Goal: Find specific page/section: Find specific page/section

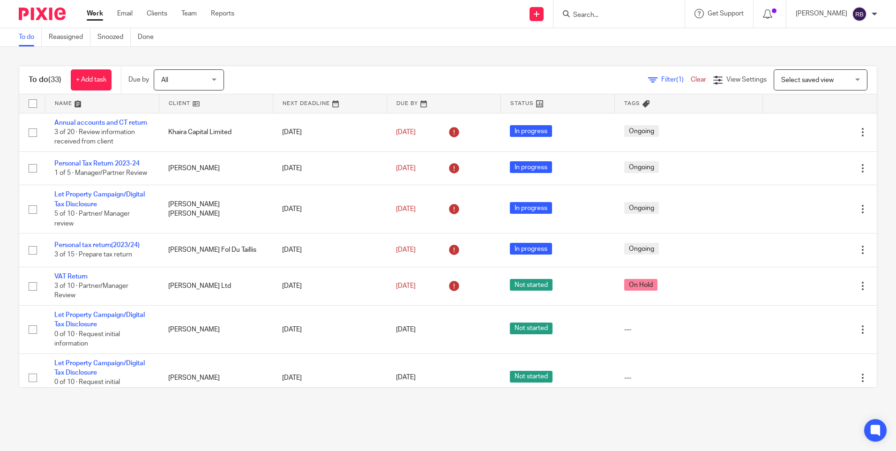
click at [625, 14] on input "Search" at bounding box center [614, 15] width 84 height 8
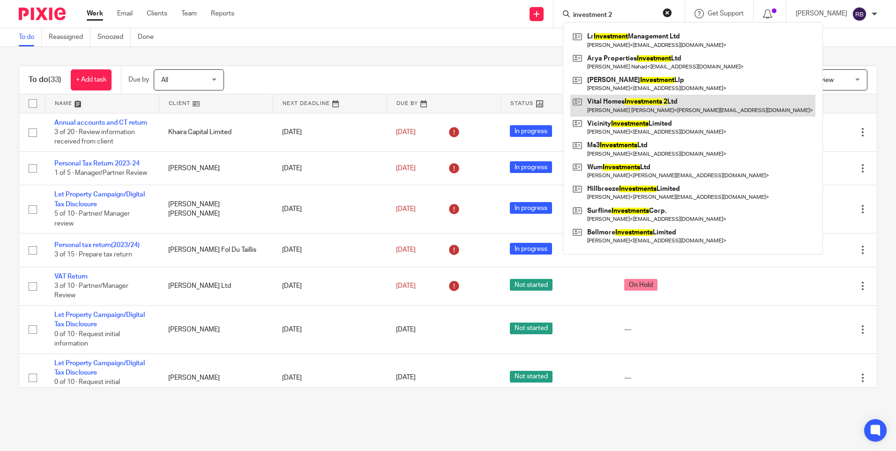
type input "investment 2"
click at [672, 105] on link at bounding box center [692, 106] width 245 height 22
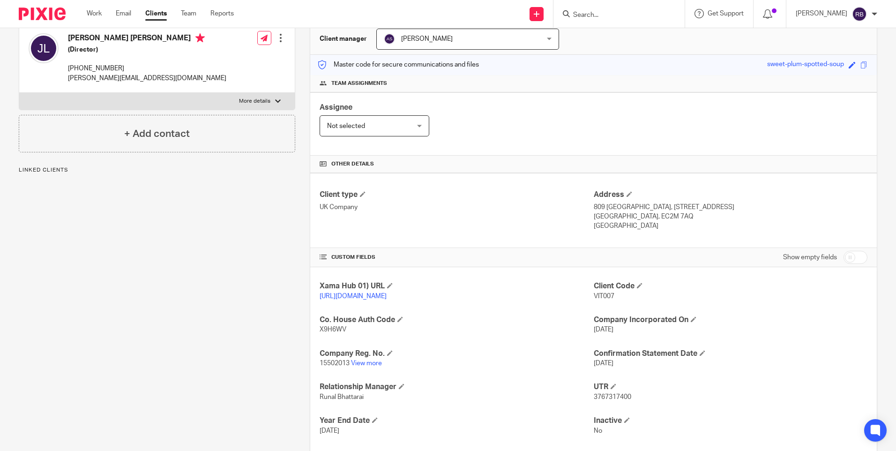
scroll to position [94, 0]
click at [368, 366] on link "View more" at bounding box center [366, 362] width 31 height 7
